Goal: Task Accomplishment & Management: Use online tool/utility

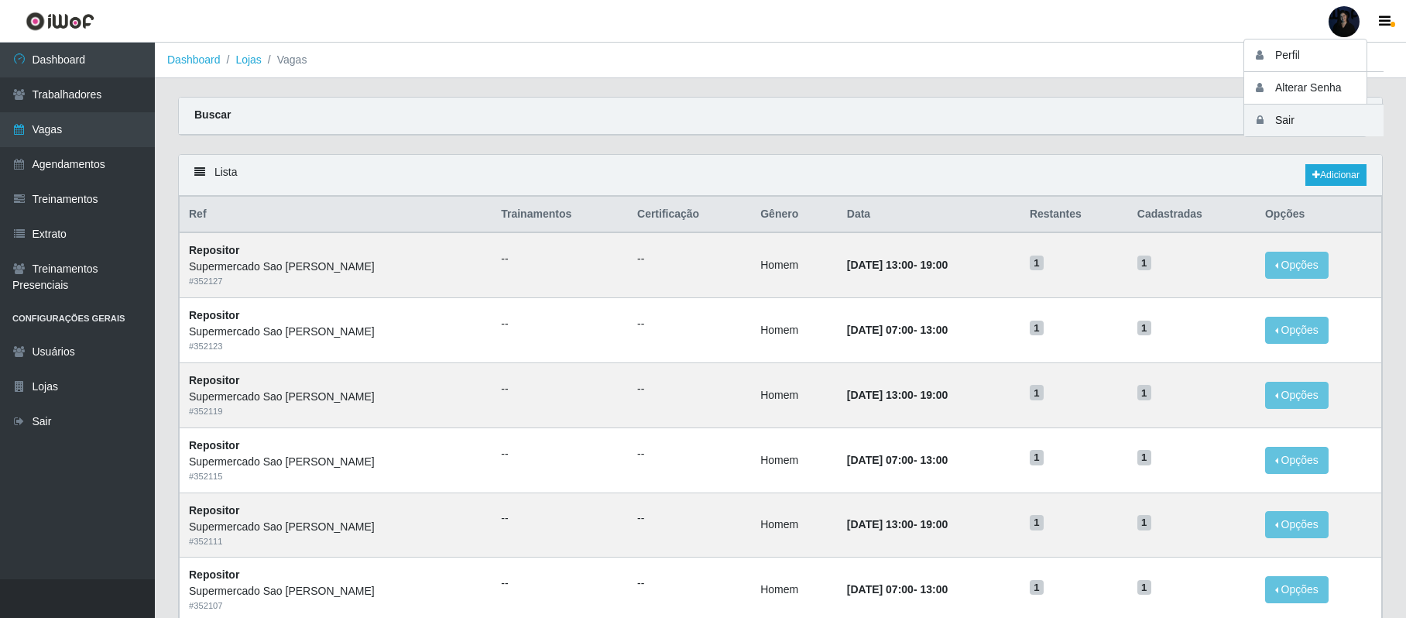
scroll to position [619, 0]
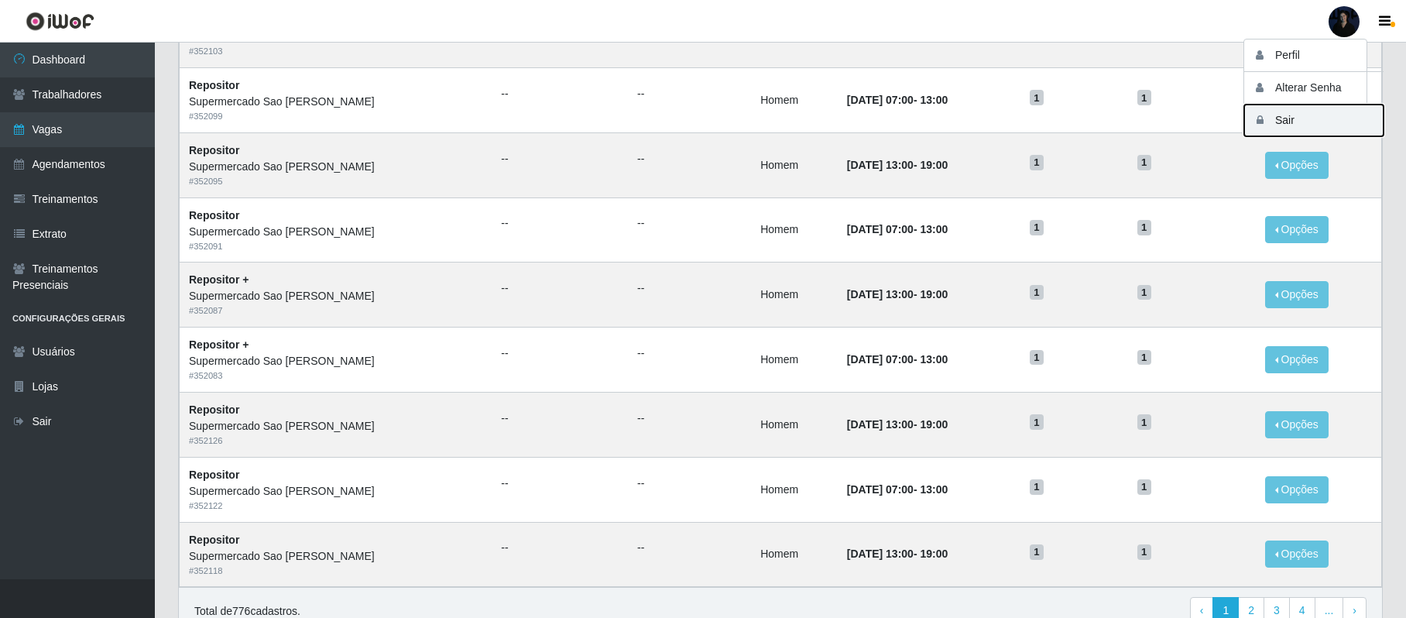
click at [1275, 125] on button "Sair" at bounding box center [1313, 121] width 139 height 32
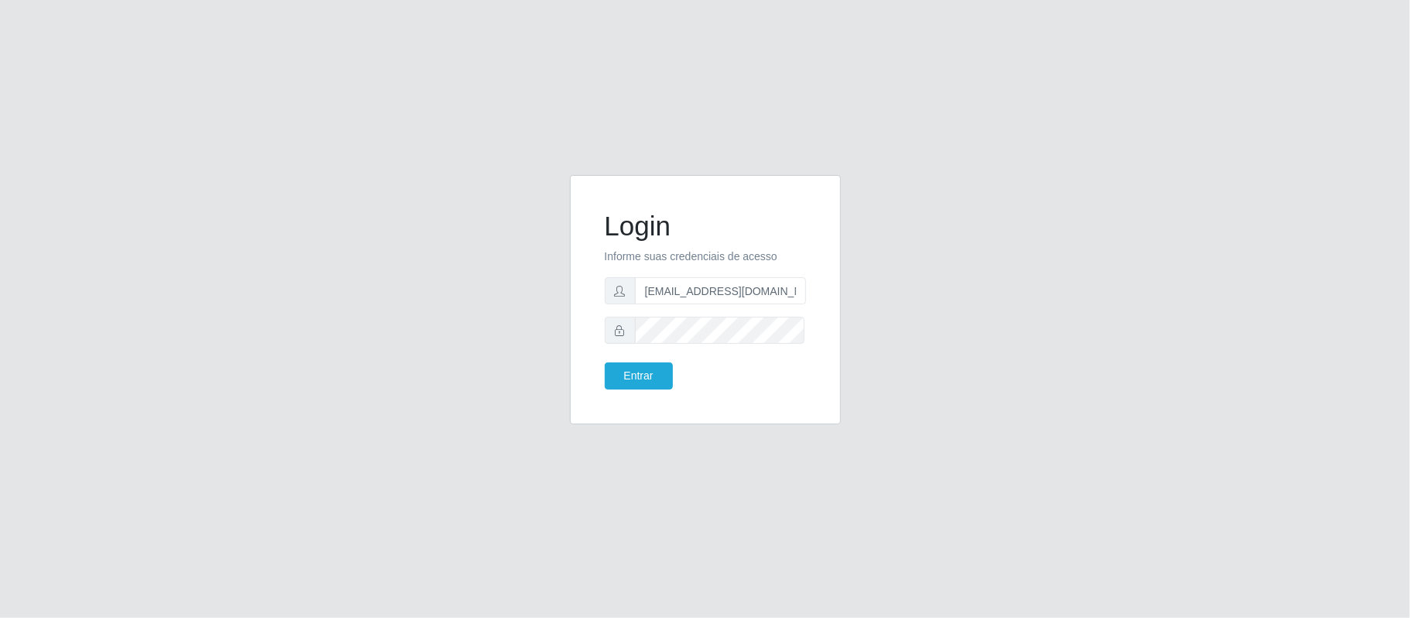
click at [646, 361] on form "Login Informe suas credenciais de acesso [EMAIL_ADDRESS][DOMAIN_NAME] Entrar" at bounding box center [705, 300] width 201 height 180
drag, startPoint x: 720, startPoint y: 289, endPoint x: 849, endPoint y: 289, distance: 129.3
click at [849, 289] on div "Login Informe suas credenciais de acesso [EMAIL_ADDRESS][DOMAIN_NAME] Entrar" at bounding box center [705, 309] width 294 height 268
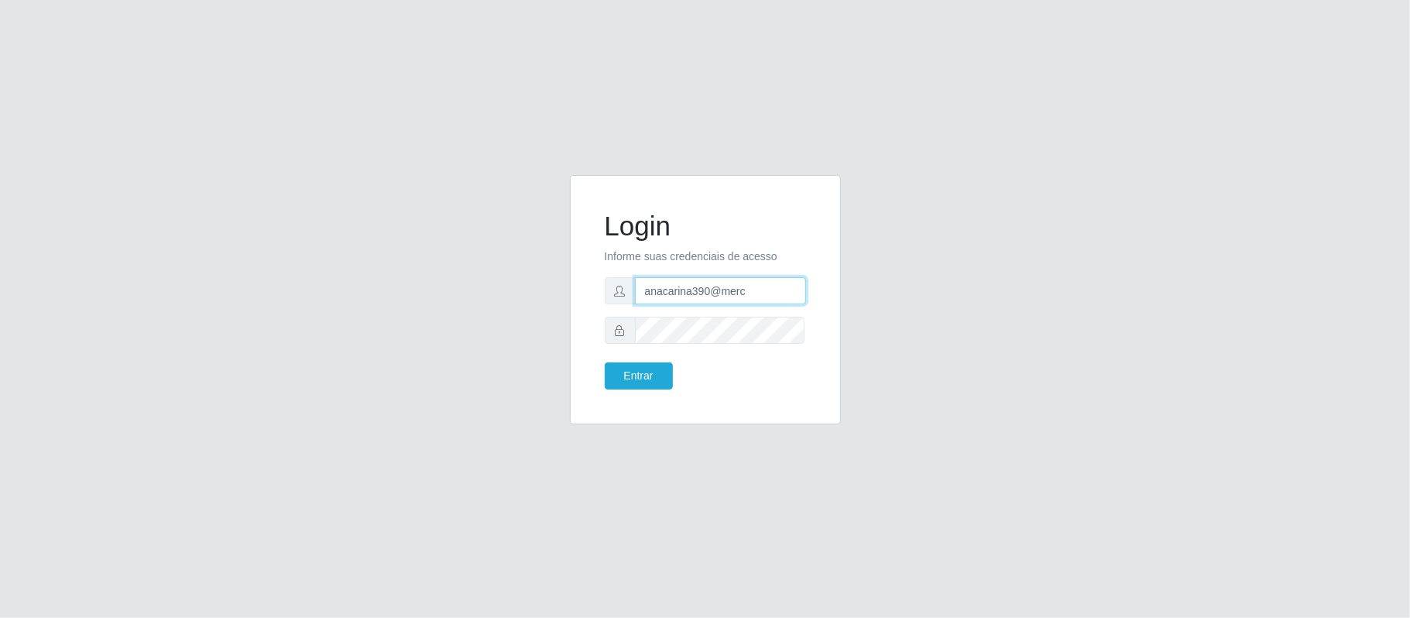
type input "[EMAIL_ADDRESS][DOMAIN_NAME]"
click at [623, 384] on button "Entrar" at bounding box center [639, 375] width 68 height 27
